Goal: Task Accomplishment & Management: Understand process/instructions

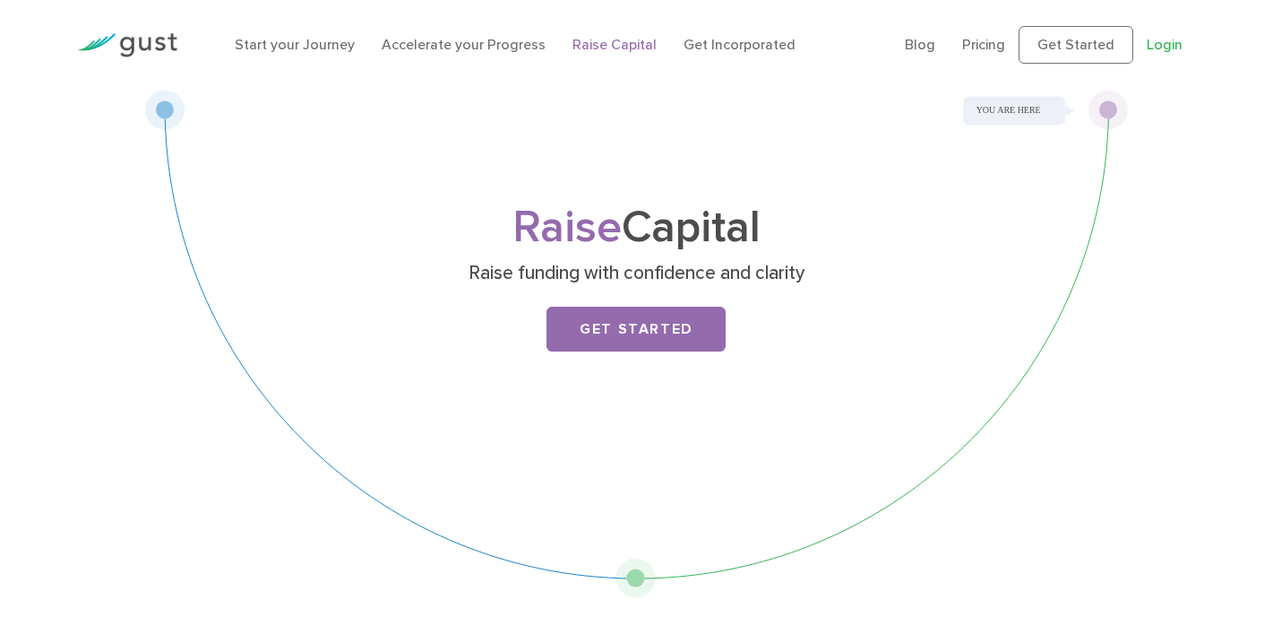
click at [1168, 47] on link "Login" at bounding box center [1165, 44] width 36 height 17
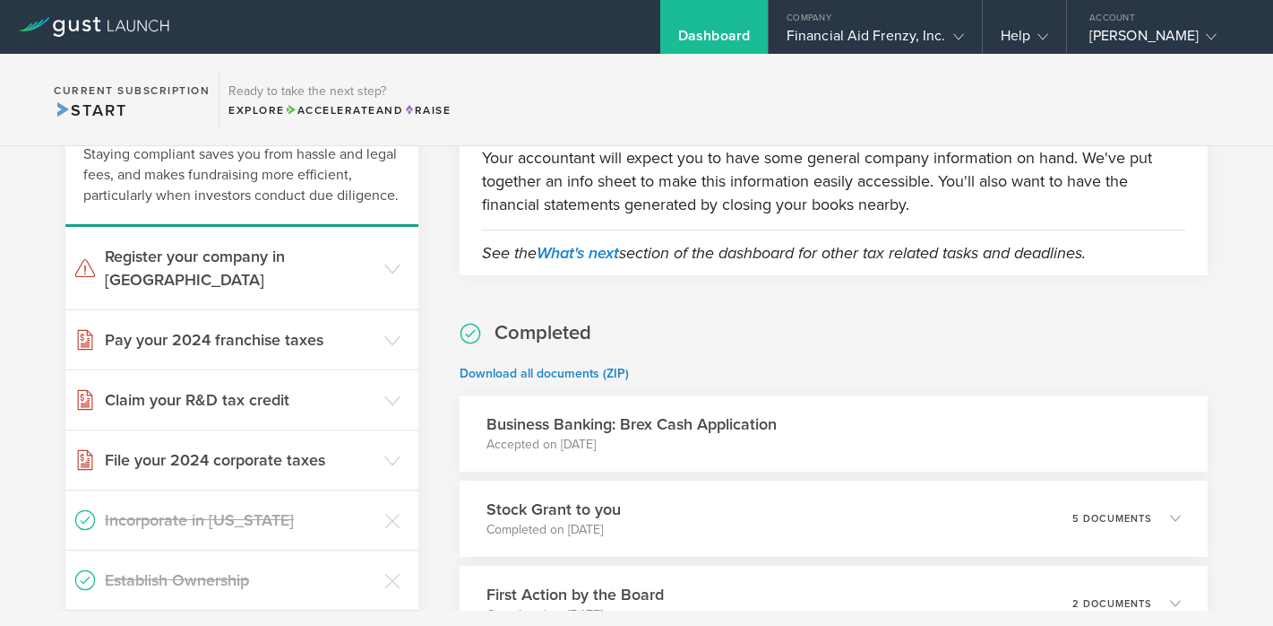
scroll to position [152, 0]
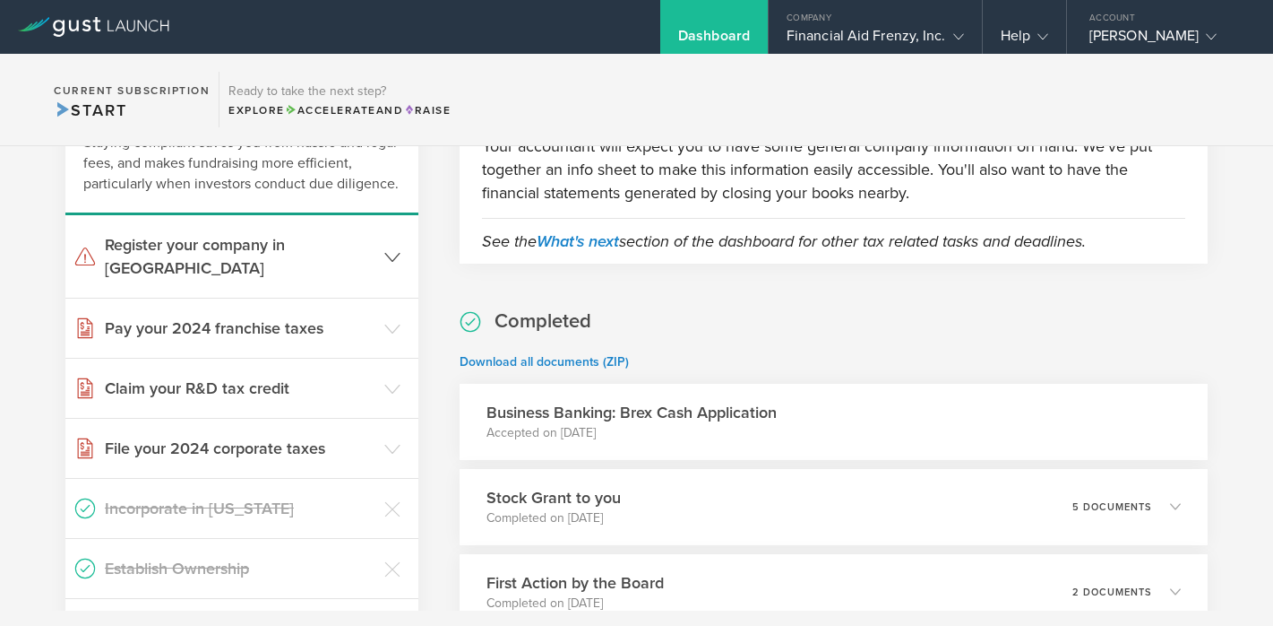
click at [390, 249] on icon at bounding box center [392, 257] width 16 height 16
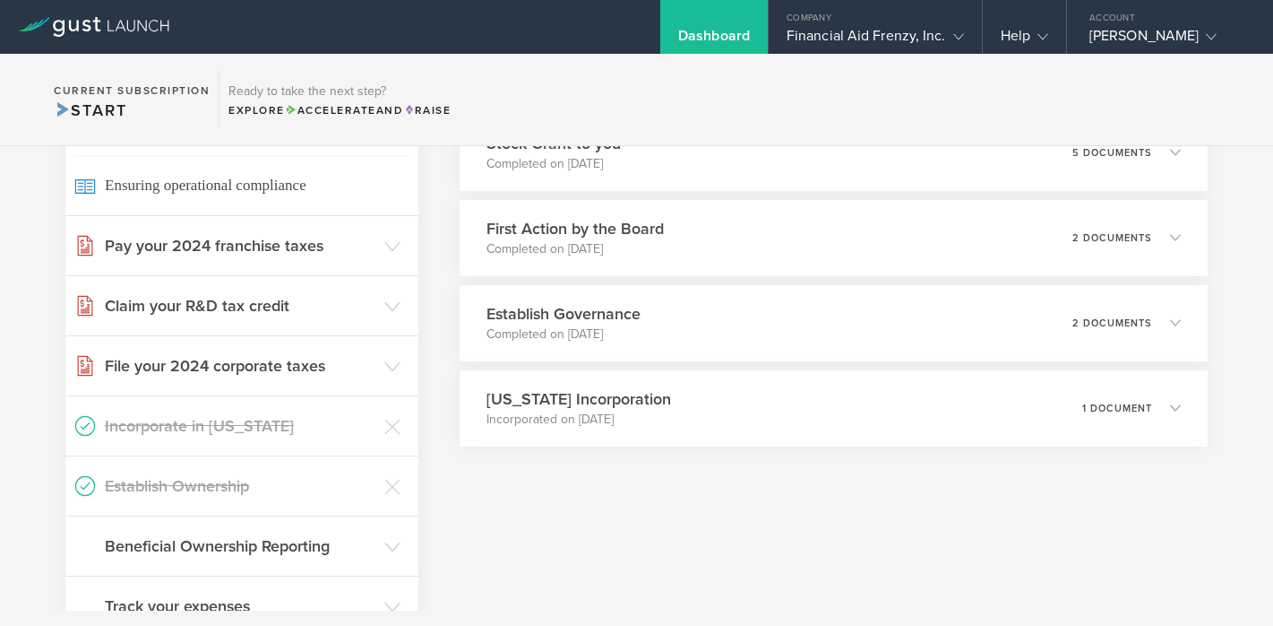
scroll to position [498, 0]
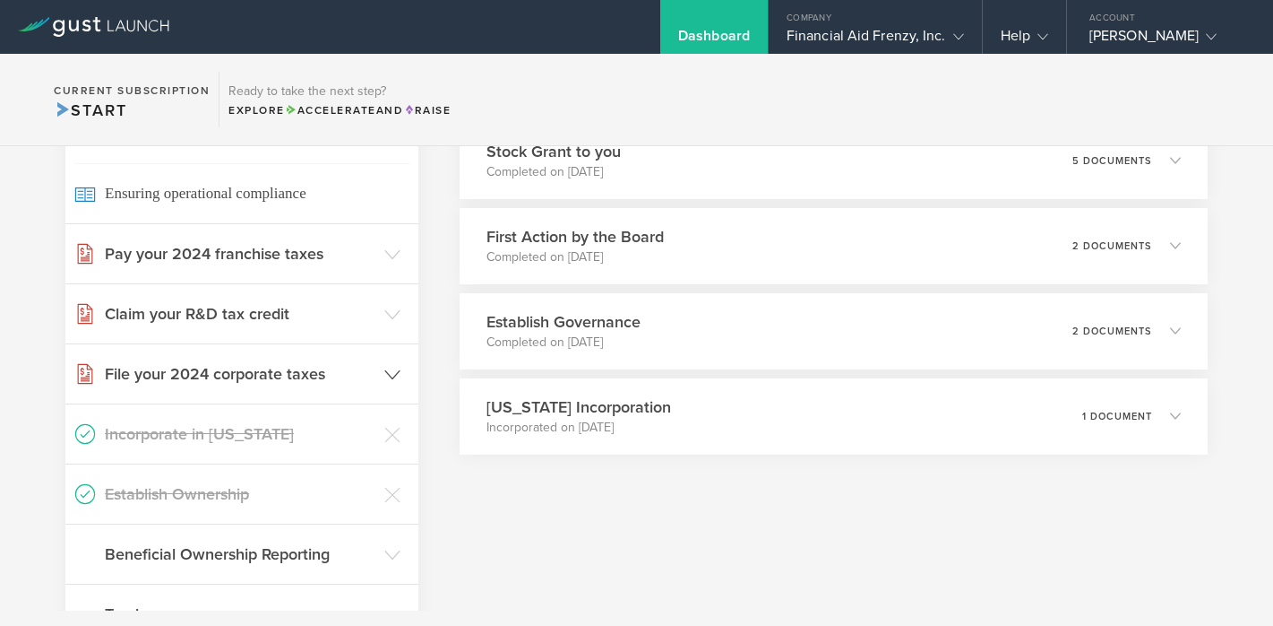
click at [189, 362] on h3 "File your 2024 corporate taxes" at bounding box center [240, 373] width 271 height 23
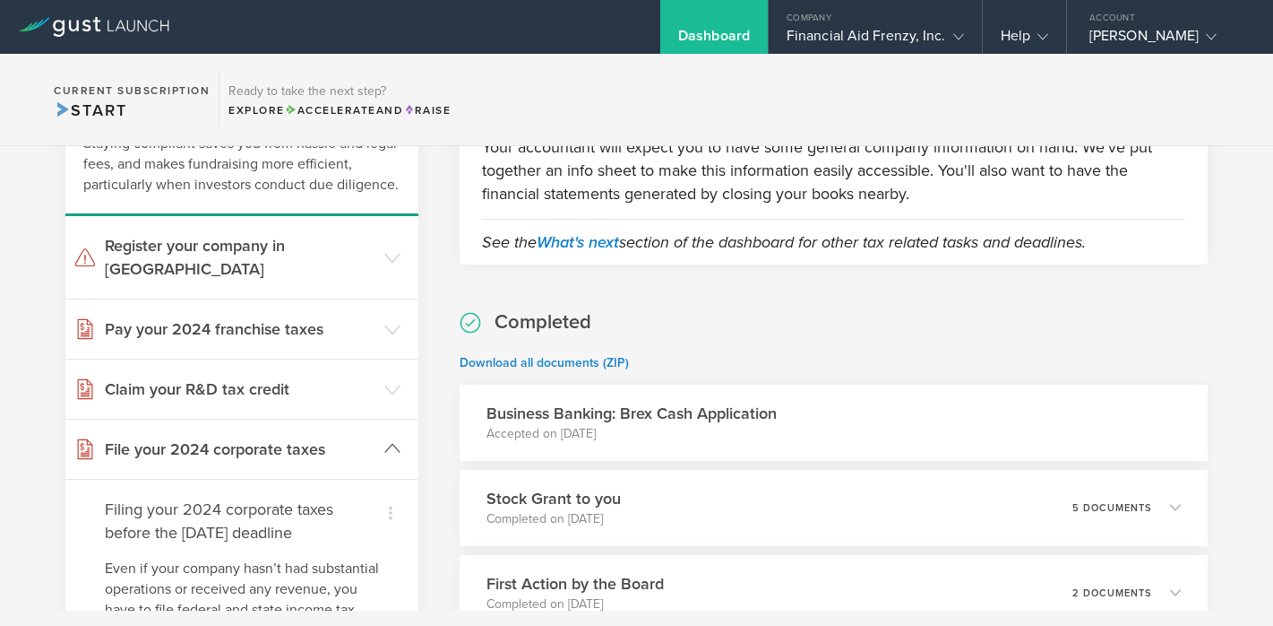
scroll to position [148, 0]
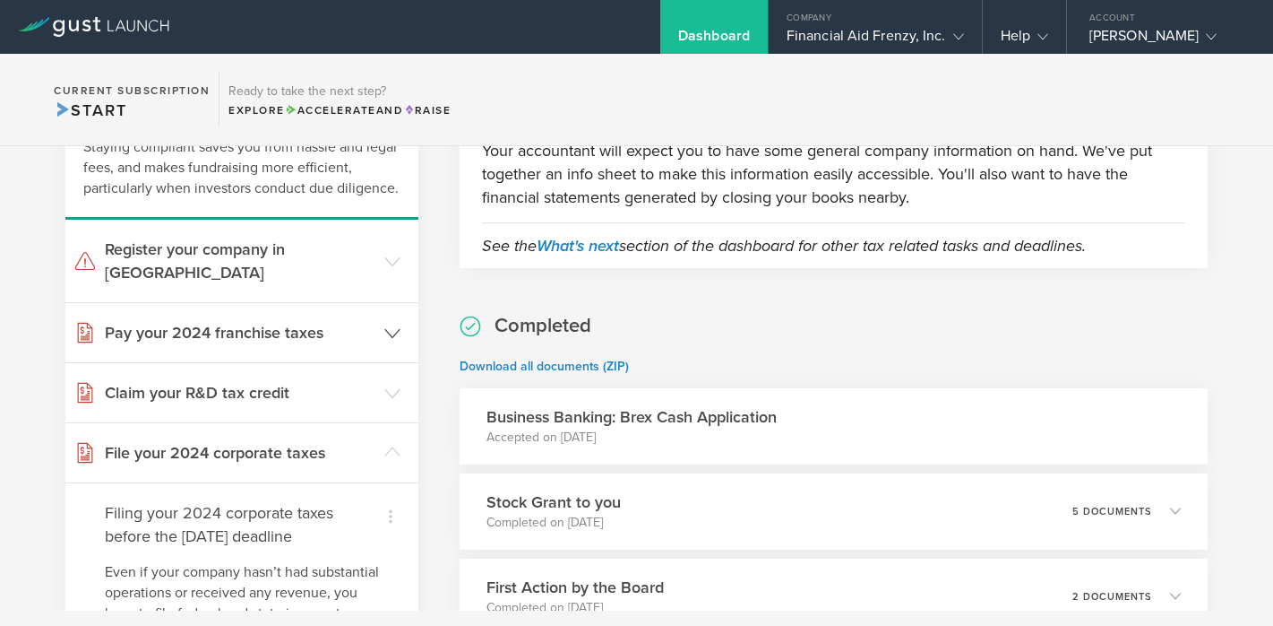
click at [205, 321] on h3 "Pay your 2024 franchise taxes" at bounding box center [240, 332] width 271 height 23
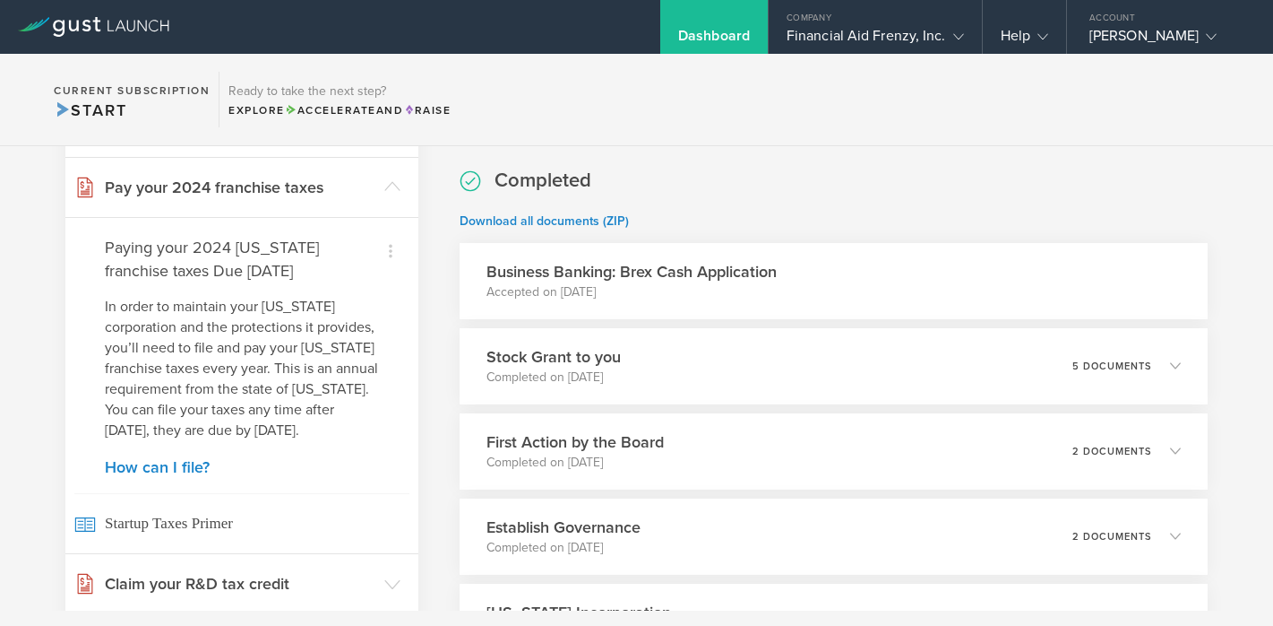
scroll to position [281, 0]
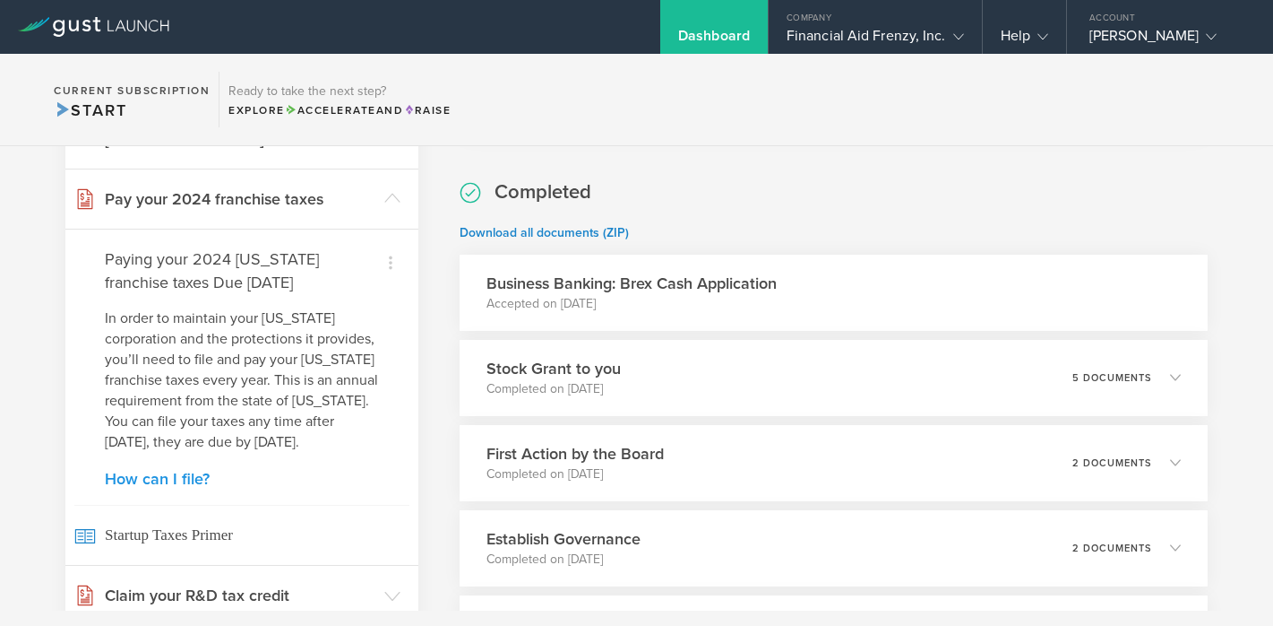
click at [172, 477] on link "How can I file?" at bounding box center [242, 478] width 274 height 16
click at [1095, 39] on div "[PERSON_NAME]" at bounding box center [1166, 40] width 152 height 27
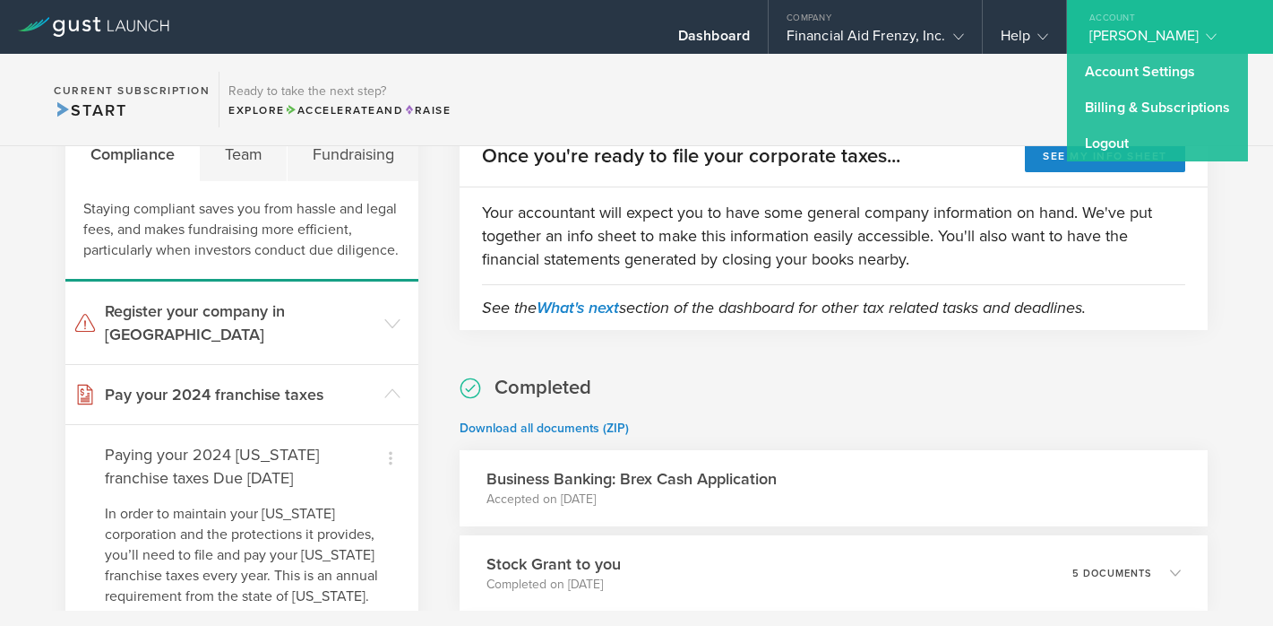
scroll to position [73, 0]
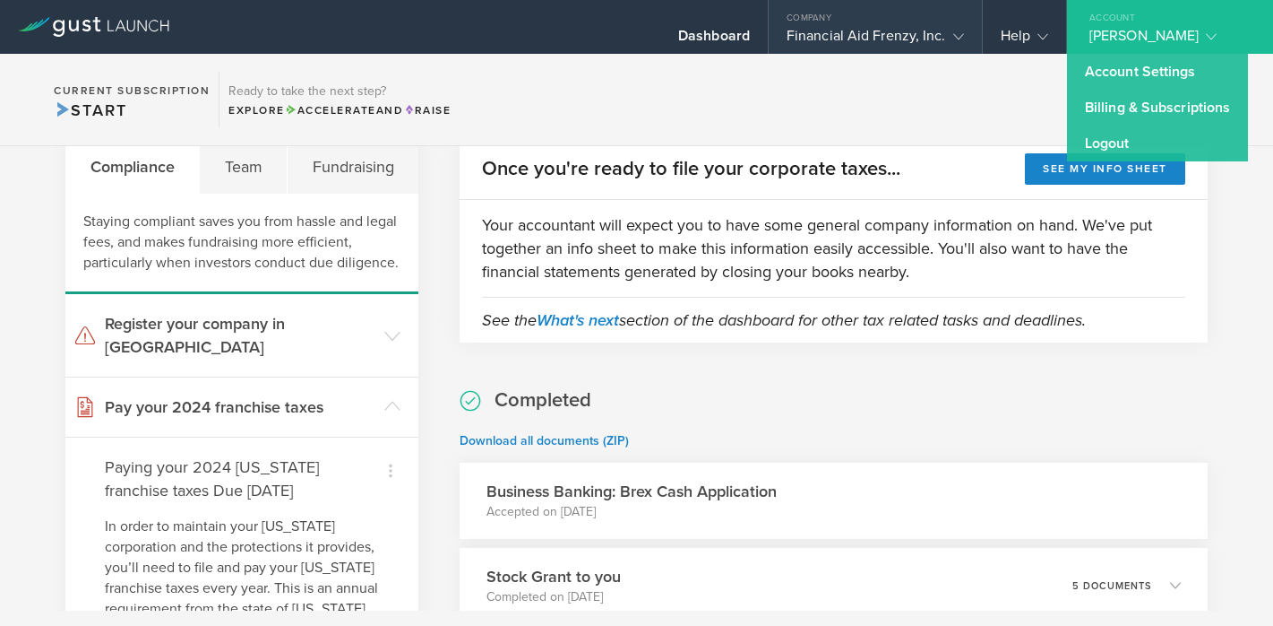
click at [833, 31] on div "Financial Aid Frenzy, Inc." at bounding box center [875, 40] width 177 height 27
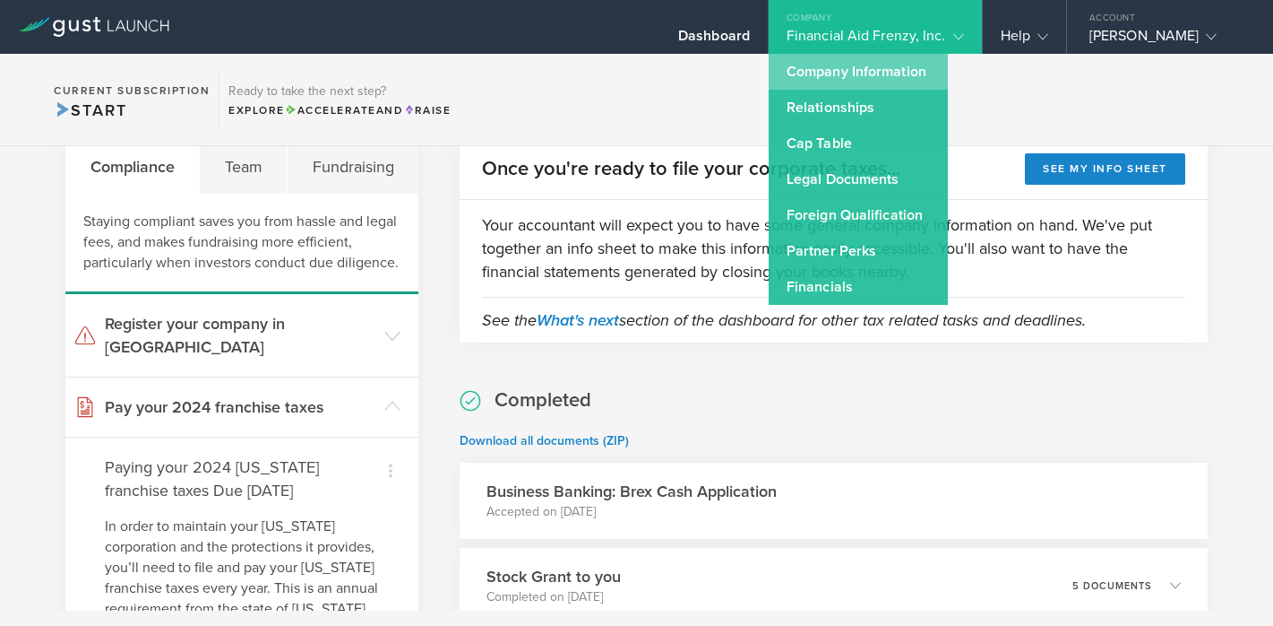
click at [828, 87] on link "Company Information" at bounding box center [858, 72] width 179 height 36
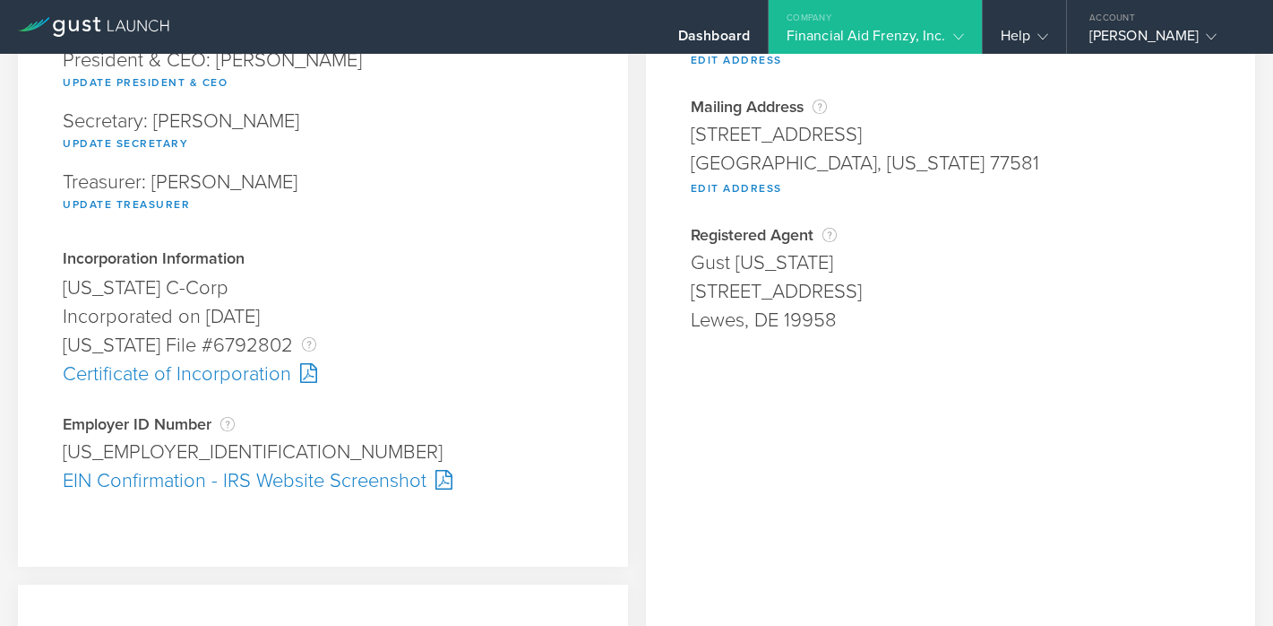
scroll to position [293, 0]
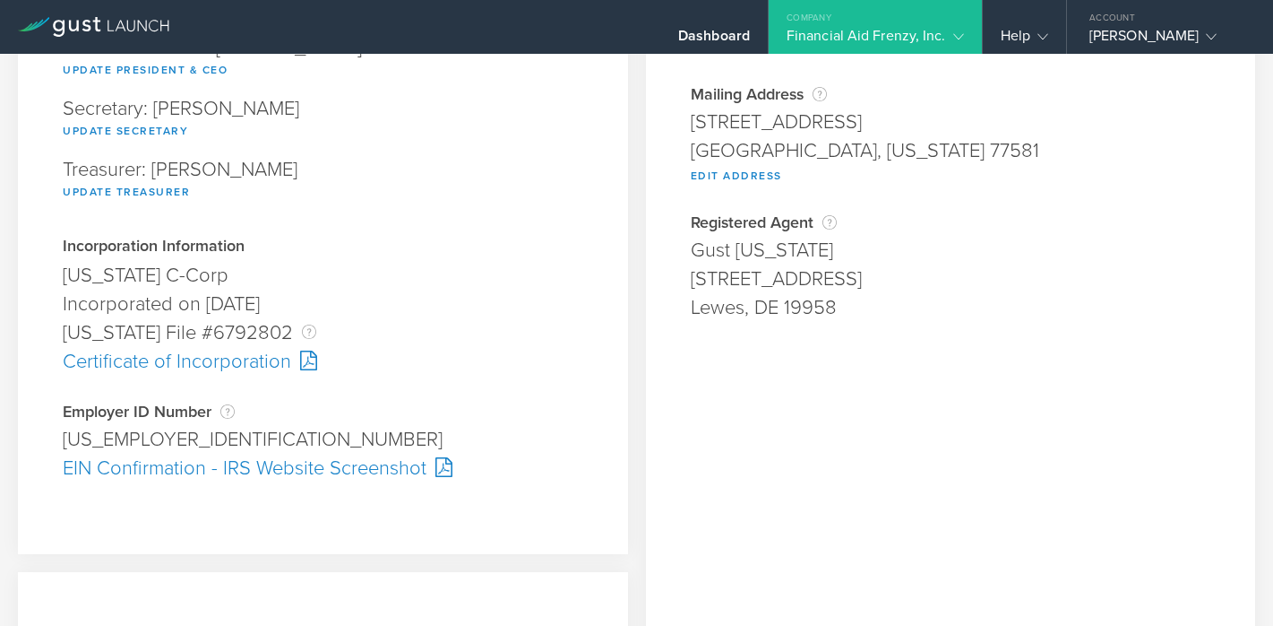
click at [209, 327] on div "[US_STATE] File #6792802 The [US_STATE] File Number is issued by the state of […" at bounding box center [323, 332] width 521 height 29
copy div "6792802"
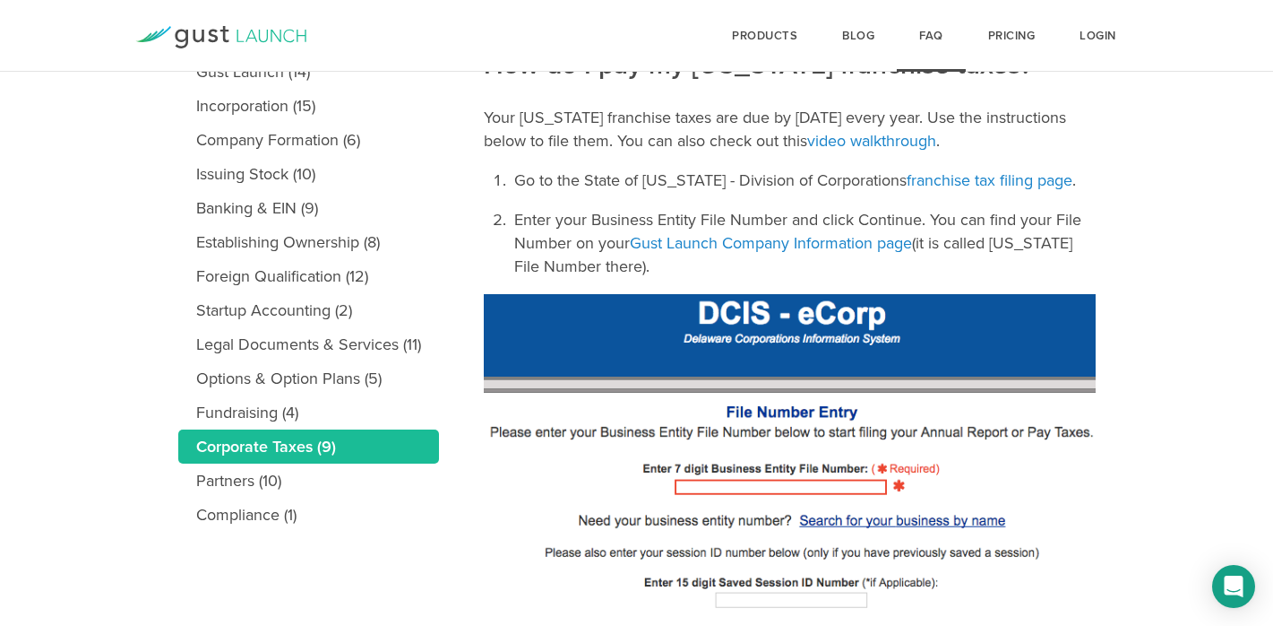
scroll to position [278, 0]
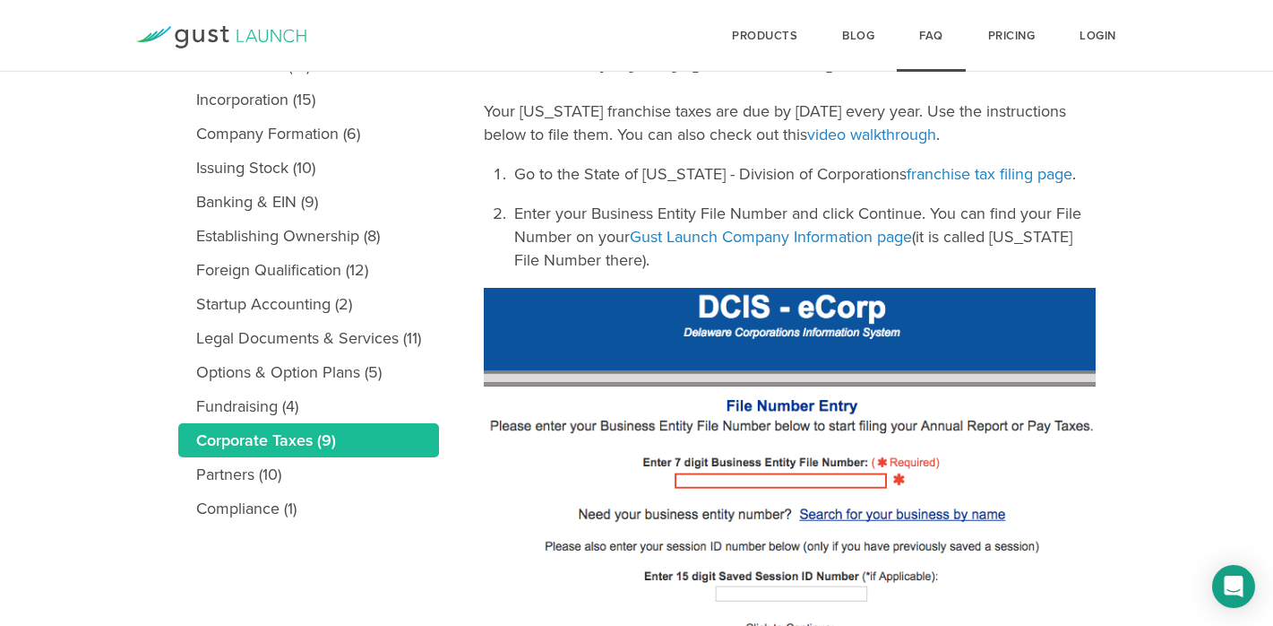
click at [787, 361] on img at bounding box center [790, 482] width 612 height 389
click at [924, 174] on link "franchise tax filing page" at bounding box center [990, 174] width 166 height 20
